Goal: Information Seeking & Learning: Learn about a topic

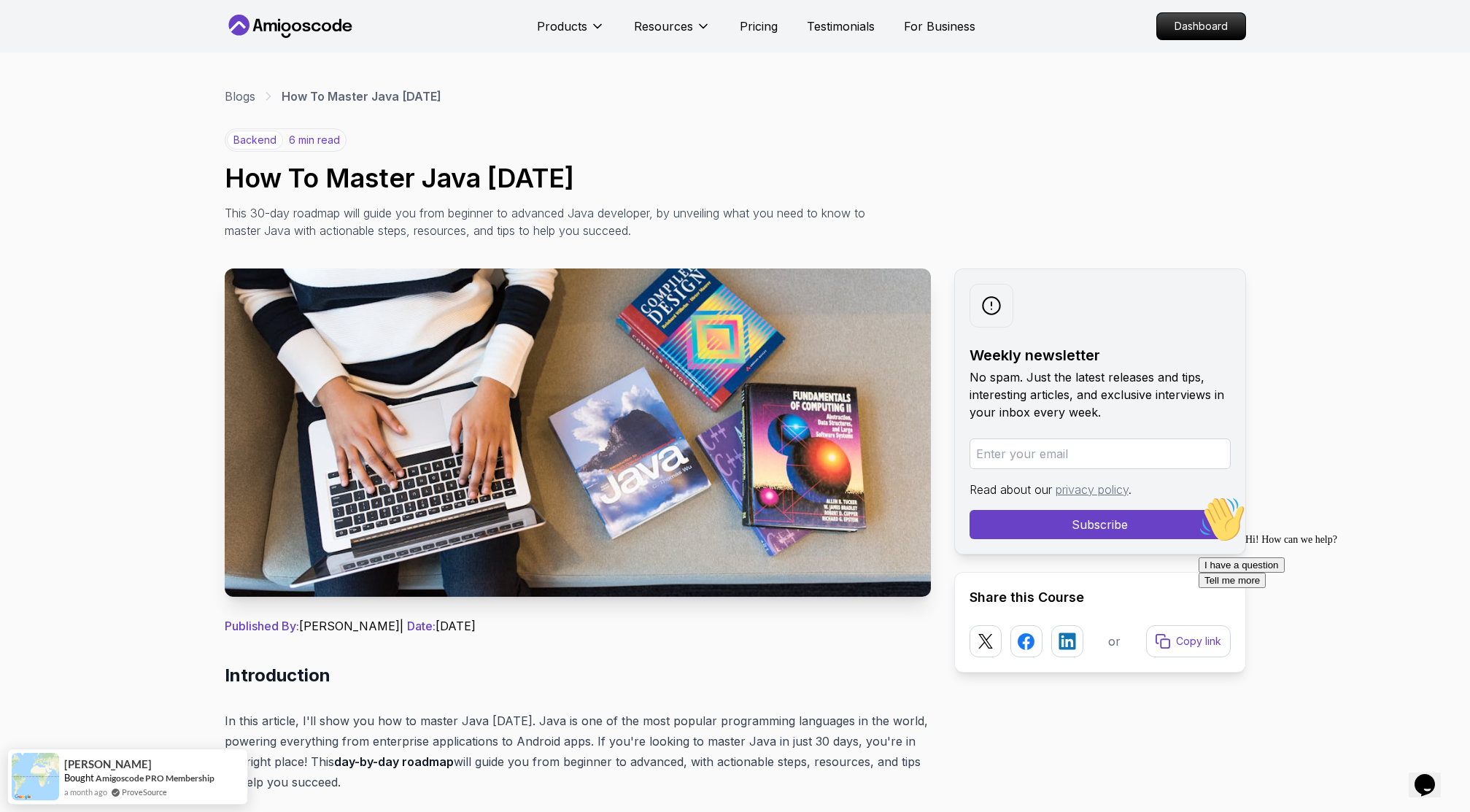
click at [627, 210] on p "This 30-day roadmap will guide you from beginner to advanced Java developer, by…" at bounding box center [551, 221] width 653 height 35
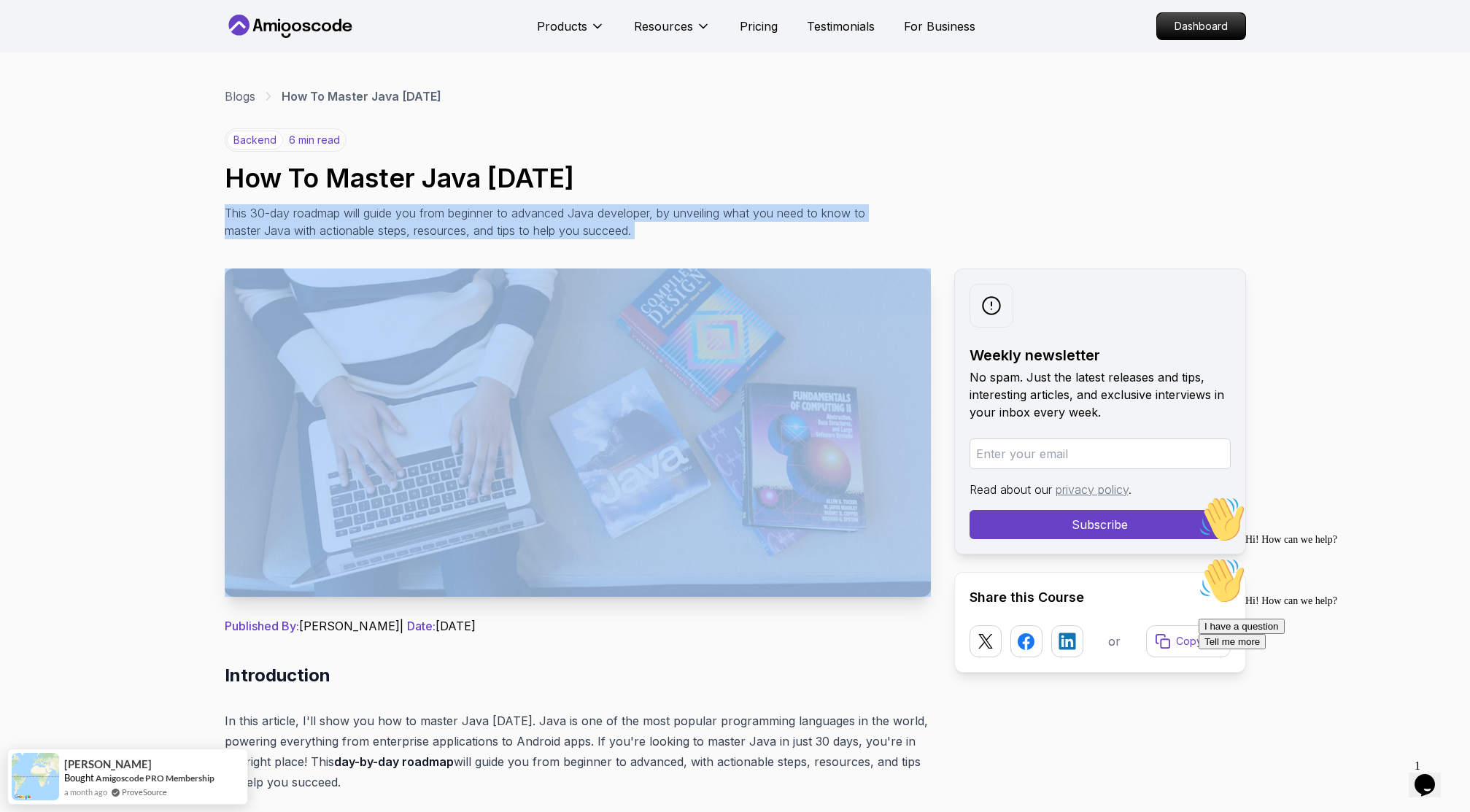
click at [627, 210] on p "This 30-day roadmap will guide you from beginner to advanced Java developer, by…" at bounding box center [551, 221] width 653 height 35
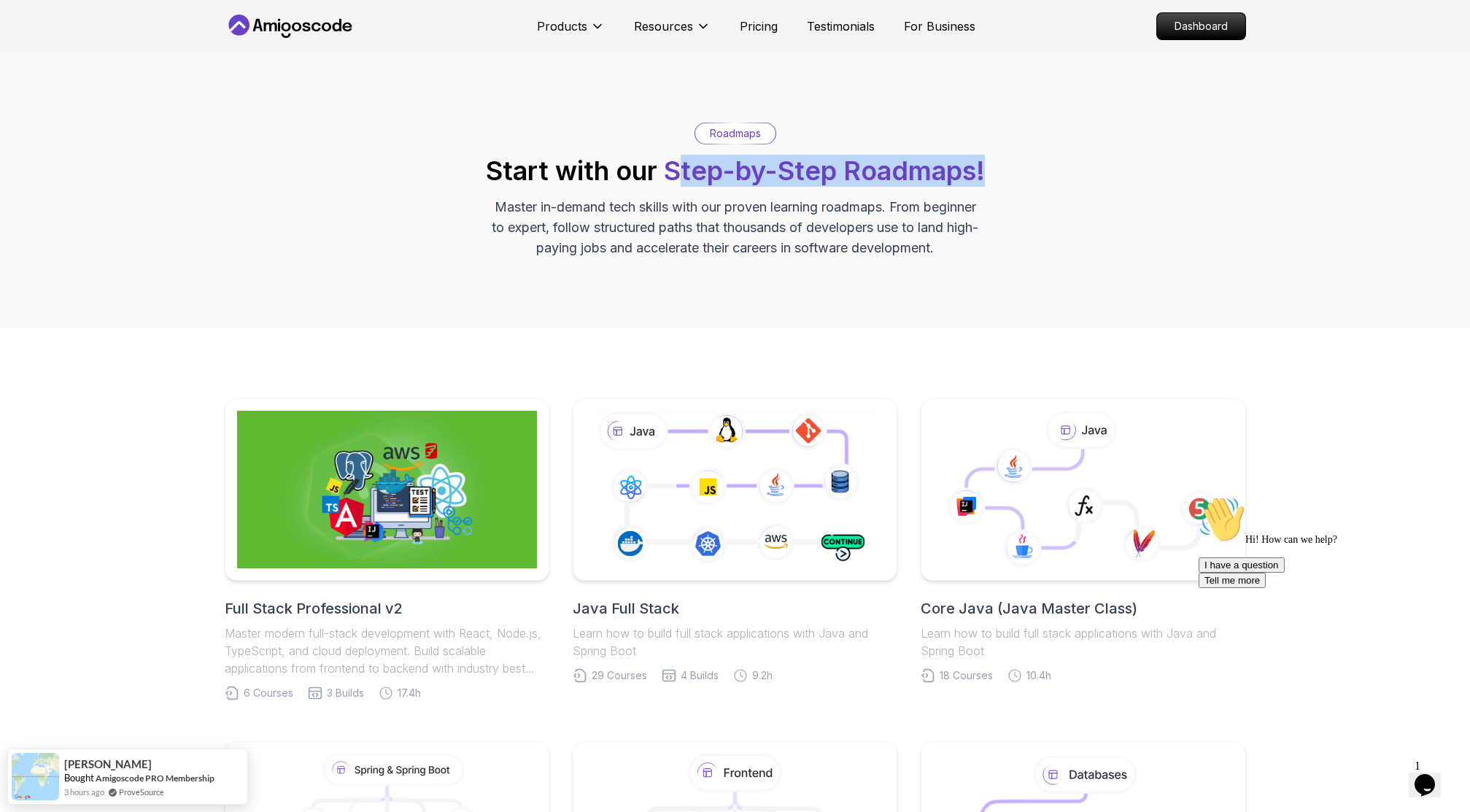
drag, startPoint x: 989, startPoint y: 170, endPoint x: 674, endPoint y: 157, distance: 315.3
click at [674, 157] on div "Roadmaps Start with our Step-by-Step Roadmaps! Master in-demand tech skills wit…" at bounding box center [735, 190] width 1021 height 136
click at [665, 165] on span "Step-by-Step Roadmaps!" at bounding box center [823, 170] width 321 height 32
drag, startPoint x: 664, startPoint y: 165, endPoint x: 989, endPoint y: 172, distance: 325.1
click at [990, 172] on div "Roadmaps Start with our Step-by-Step Roadmaps! Master in-demand tech skills wit…" at bounding box center [735, 190] width 1021 height 136
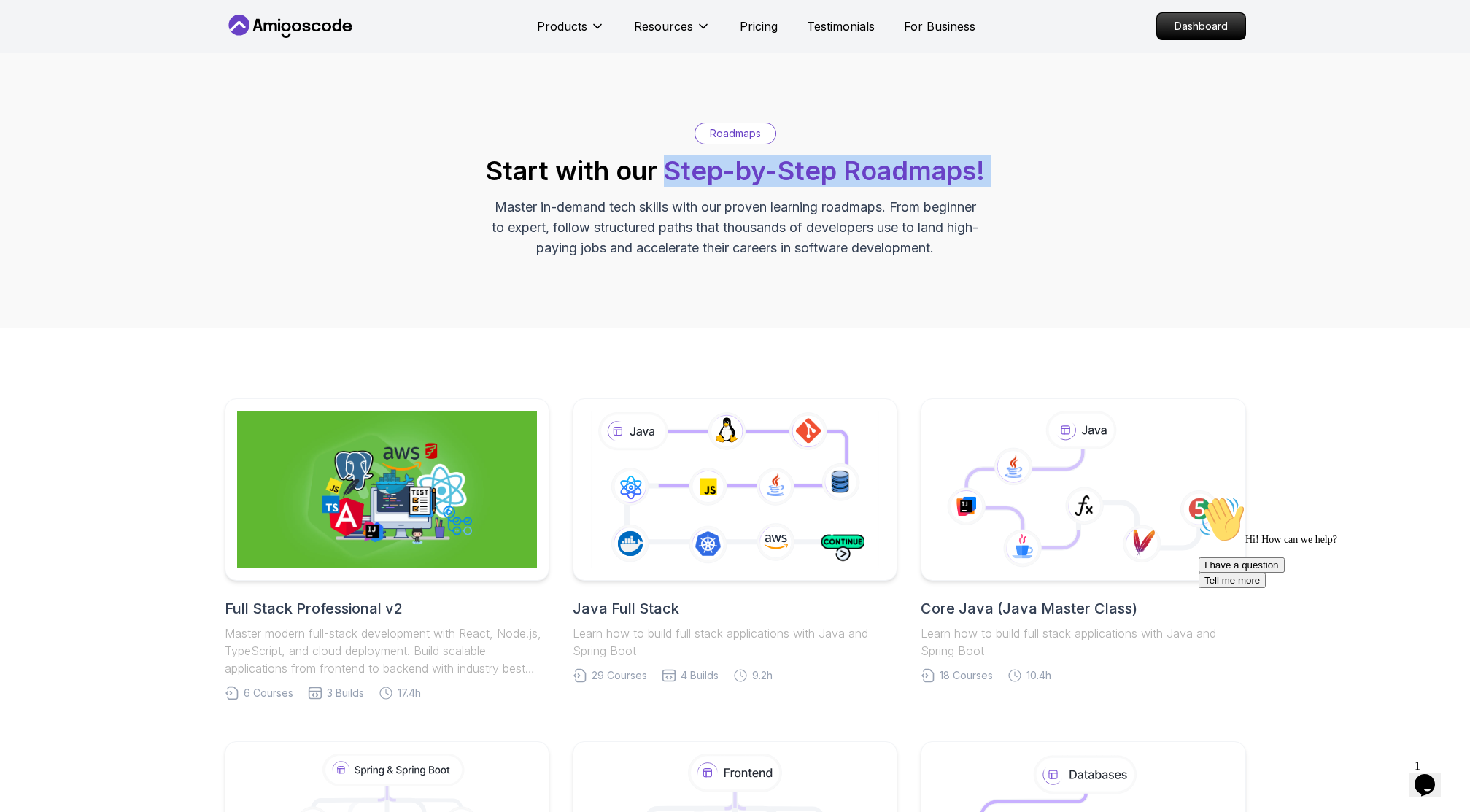
click at [808, 122] on div "Roadmaps Start with our Step-by-Step Roadmaps! Master in-demand tech skills wit…" at bounding box center [735, 190] width 1021 height 136
click at [836, 187] on div "Roadmaps Start with our Step-by-Step Roadmaps! Master in-demand tech skills wit…" at bounding box center [735, 190] width 1021 height 136
